Goal: Check status

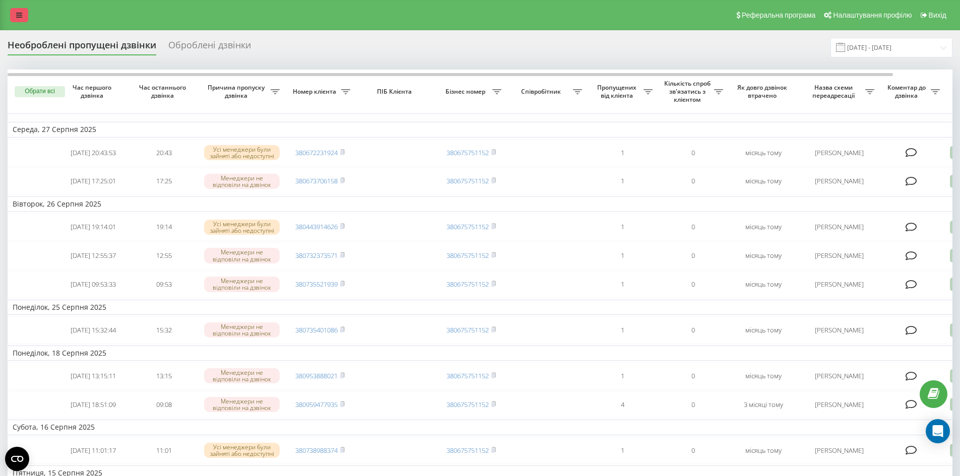
click at [19, 15] on icon at bounding box center [19, 15] width 6 height 7
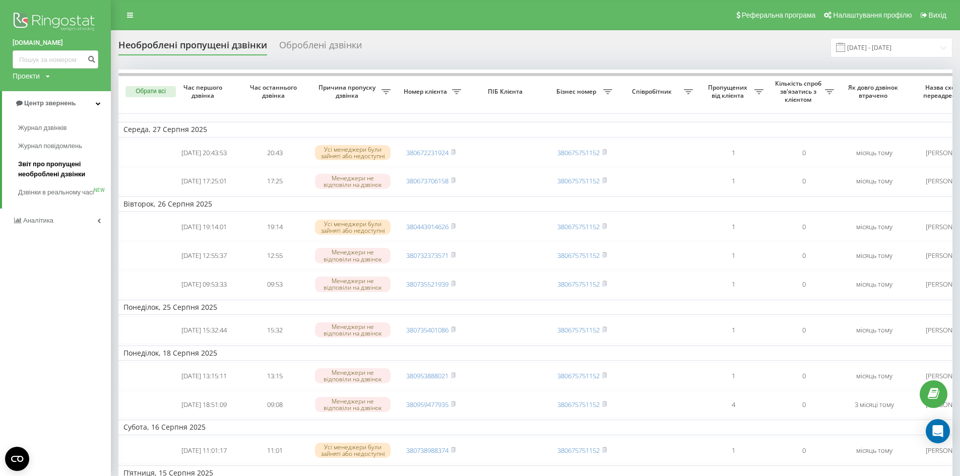
click at [46, 163] on span "Звіт про пропущені необроблені дзвінки" at bounding box center [62, 169] width 88 height 20
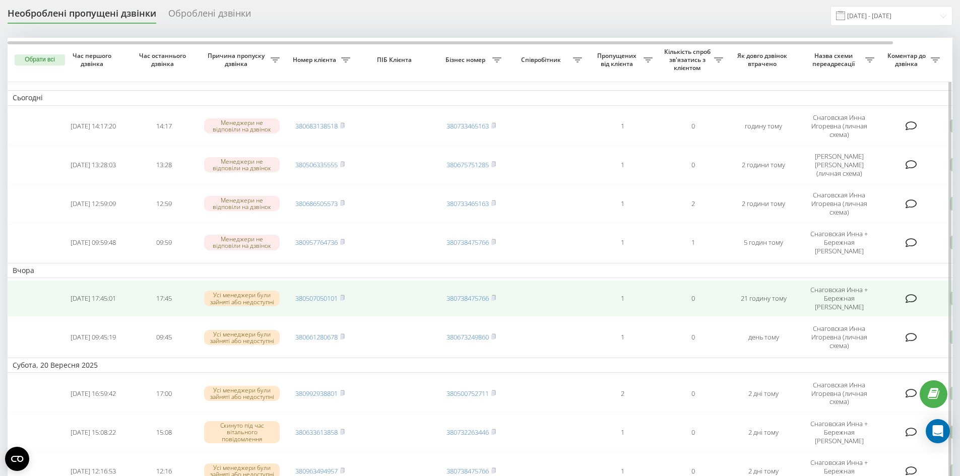
scroll to position [50, 0]
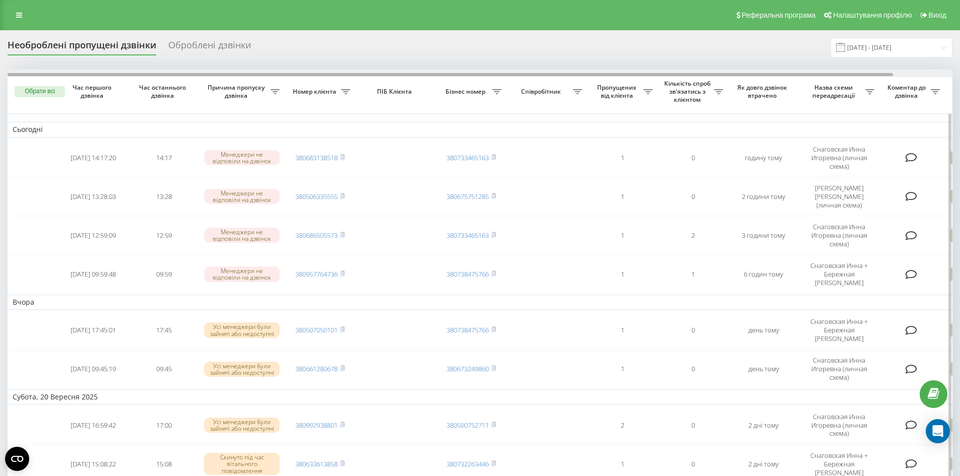
scroll to position [0, 63]
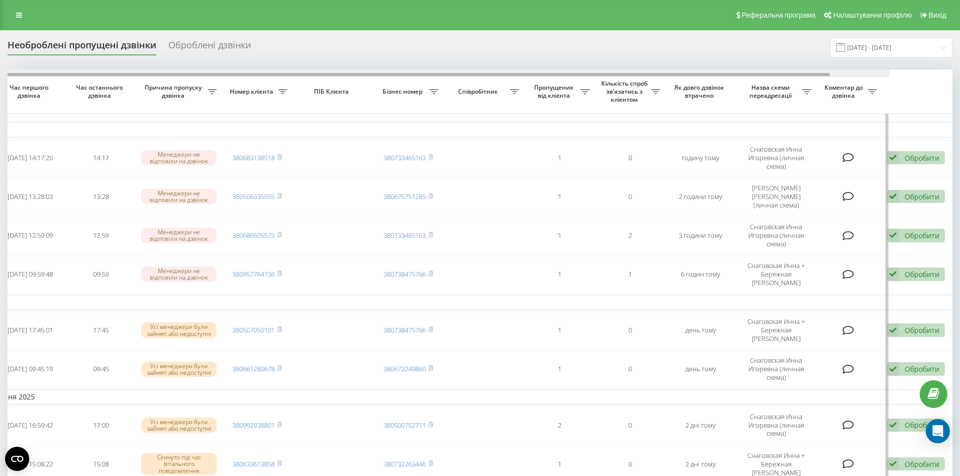
click at [889, 75] on div at bounding box center [417, 74] width 945 height 8
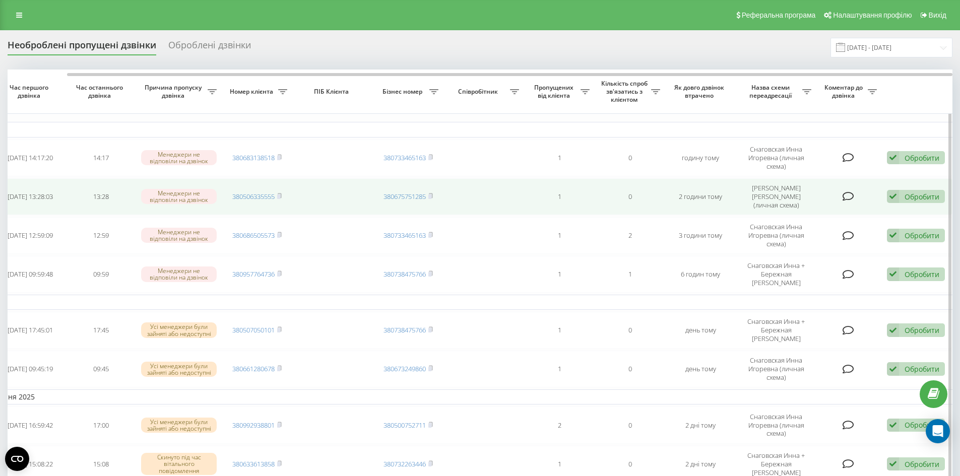
click at [903, 198] on div "Обробити Не вдалося зв'язатися Зв'язався з клієнтом за допомогою іншого каналу …" at bounding box center [916, 197] width 58 height 14
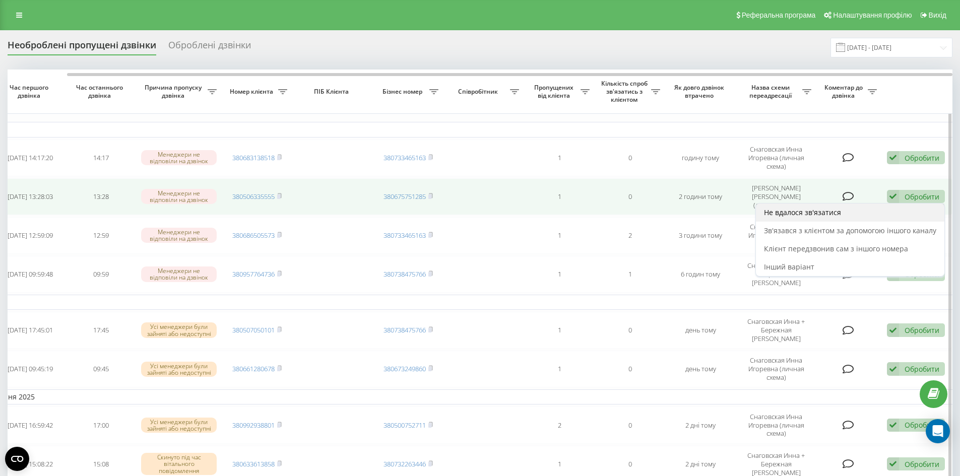
click at [873, 213] on div "Не вдалося зв'язатися" at bounding box center [850, 213] width 188 height 18
